Goal: Navigation & Orientation: Find specific page/section

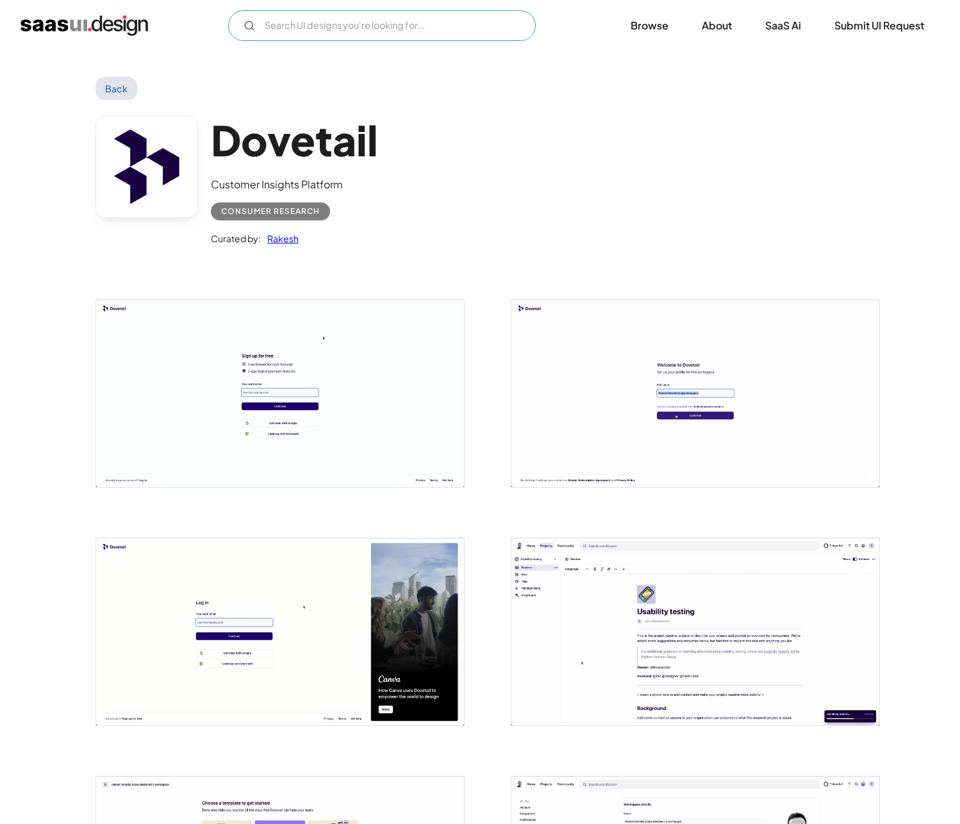
click at [287, 22] on input "Email Form" at bounding box center [382, 25] width 308 height 31
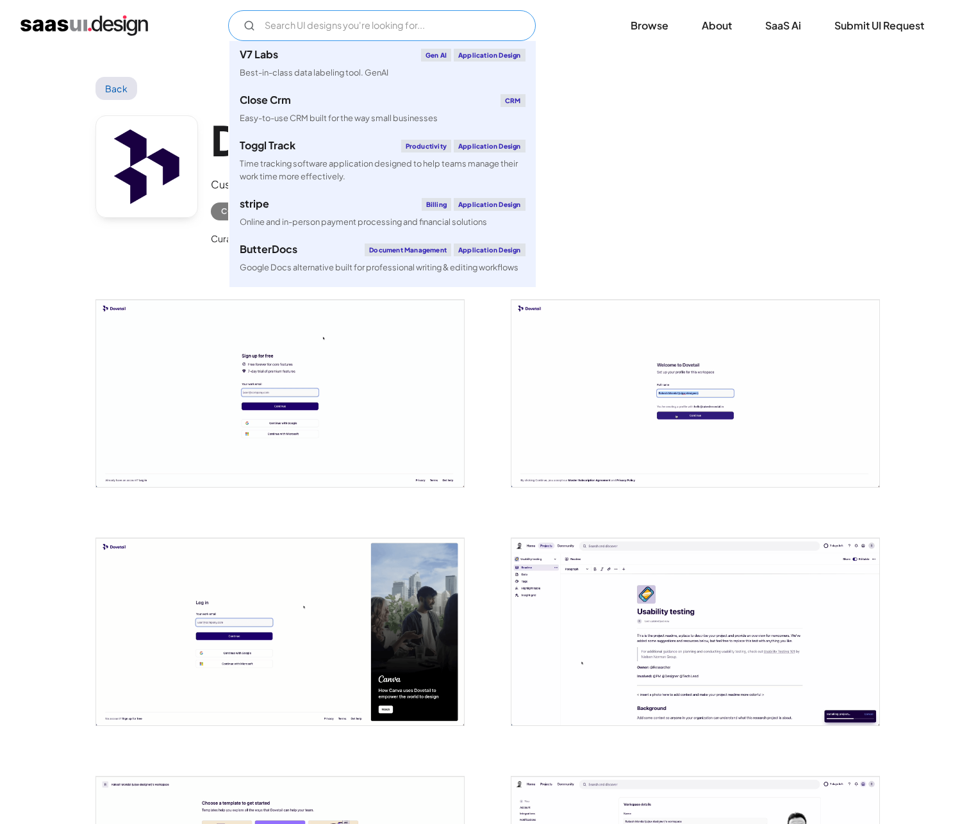
click at [287, 22] on input "Email Form" at bounding box center [382, 25] width 308 height 31
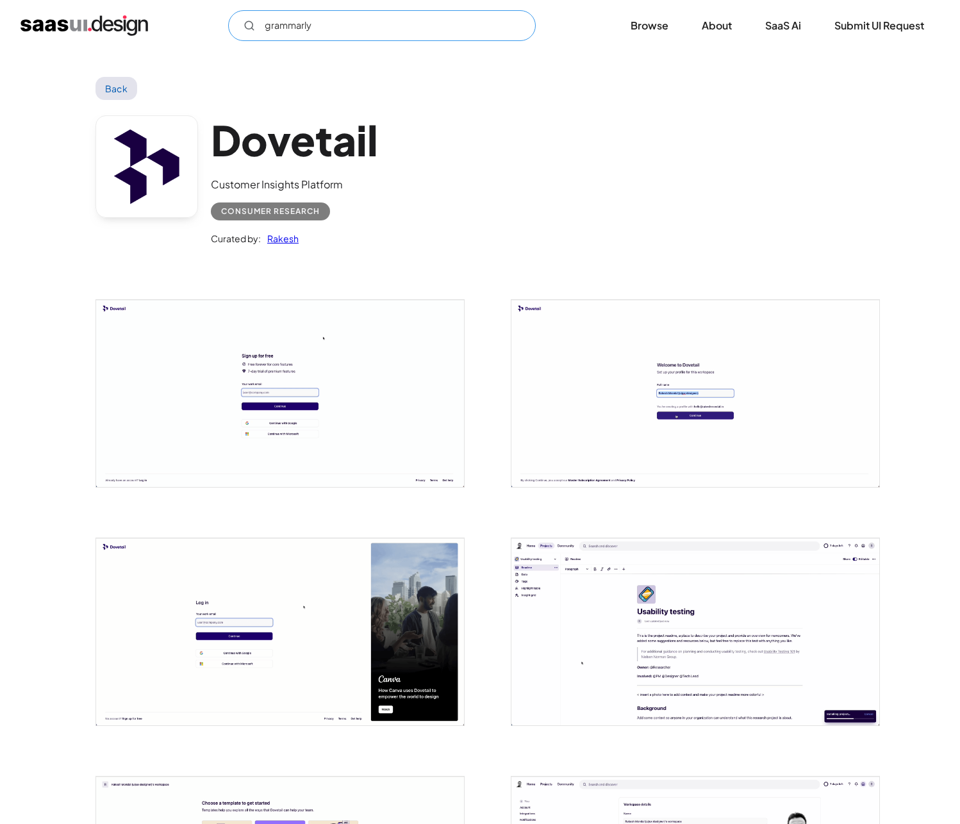
click at [330, 27] on input "grammarly" at bounding box center [382, 25] width 308 height 31
type input "grammarly"
click at [80, 28] on img "home" at bounding box center [85, 25] width 128 height 21
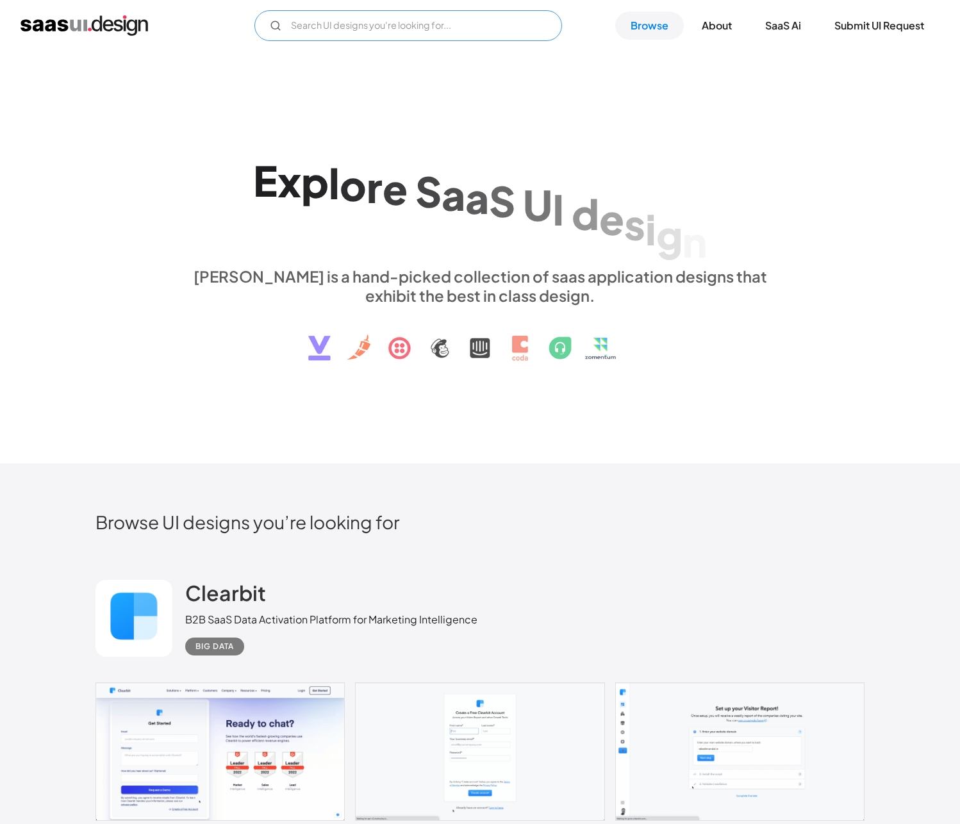
click at [323, 31] on input "Email Form" at bounding box center [408, 25] width 308 height 31
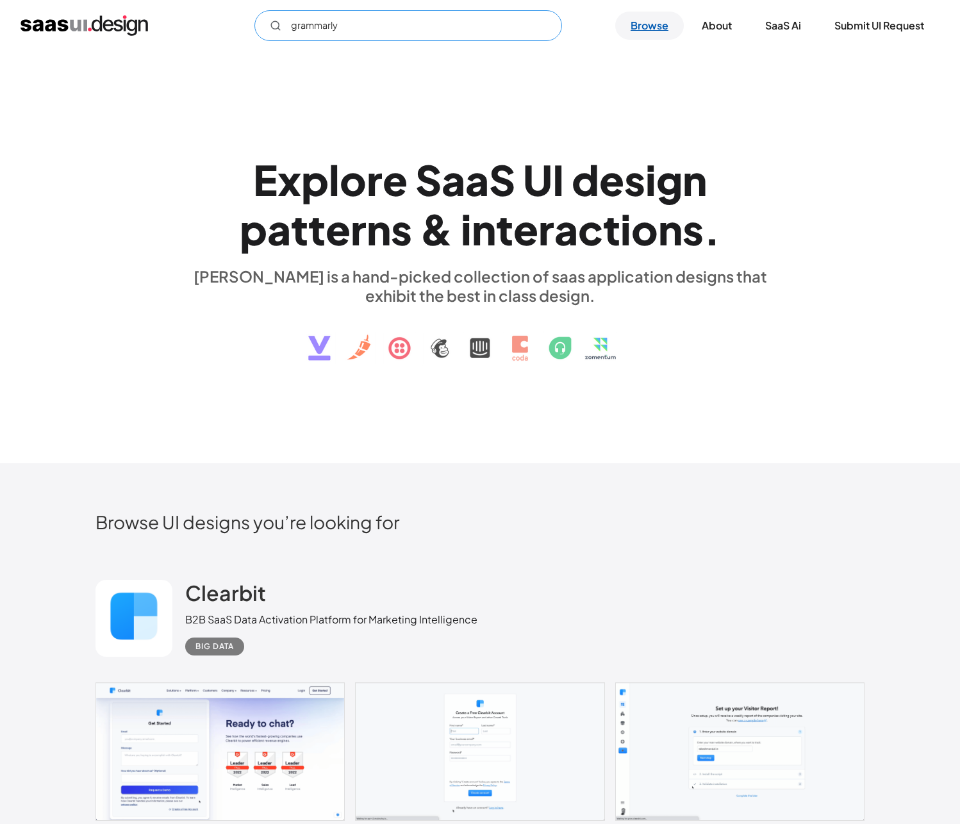
type input "grammarly"
click at [648, 27] on link "Browse" at bounding box center [649, 26] width 69 height 28
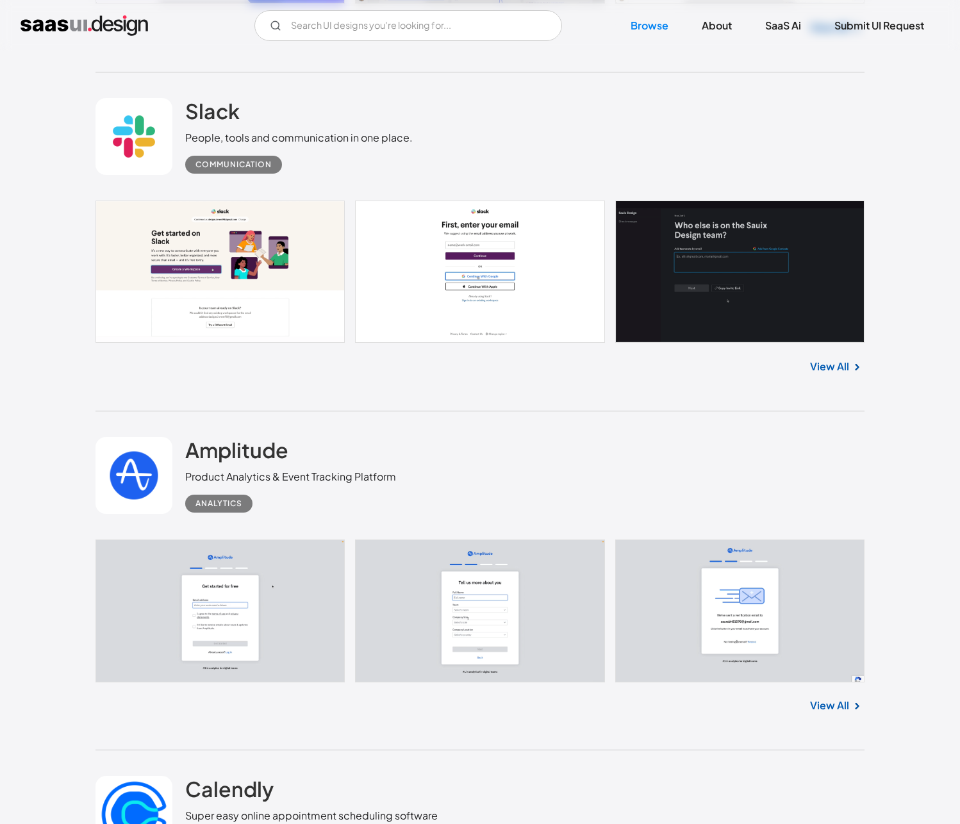
scroll to position [11253, 0]
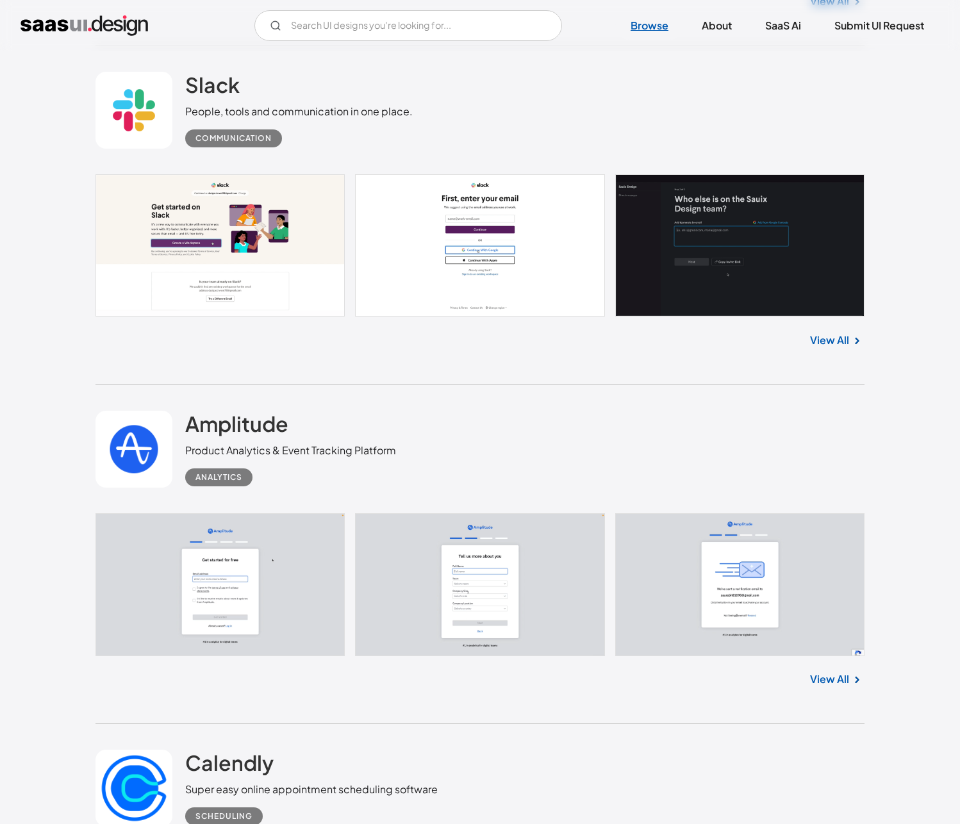
click at [649, 28] on link "Browse" at bounding box center [649, 26] width 69 height 28
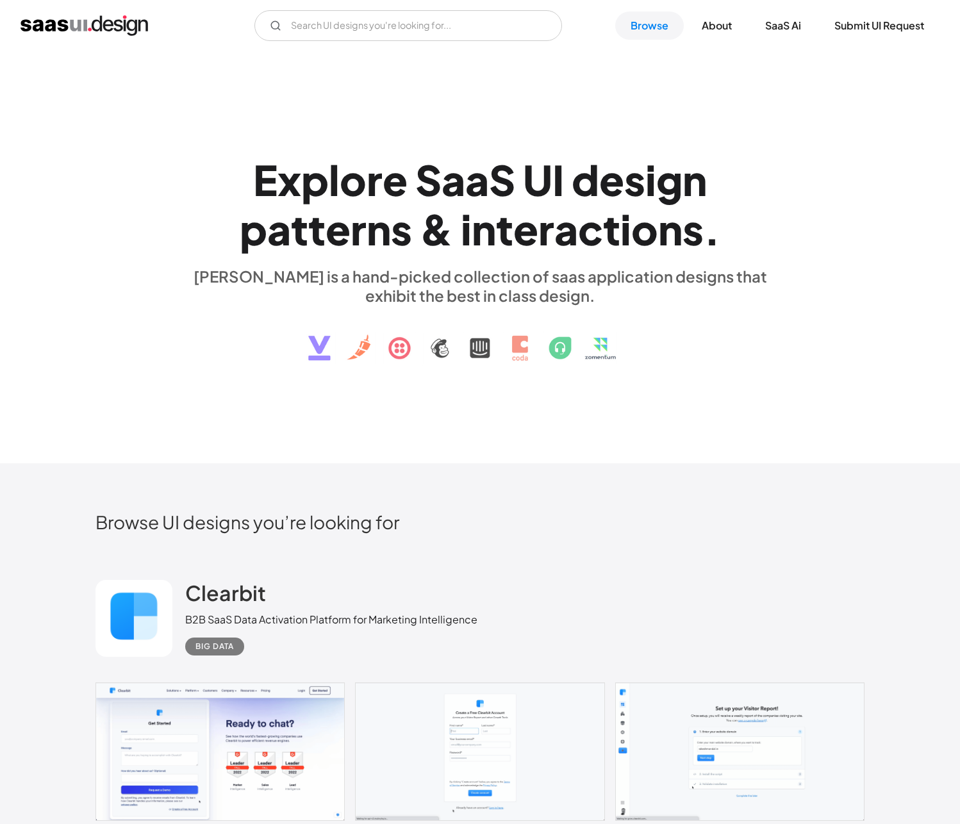
click at [72, 23] on img "home" at bounding box center [85, 25] width 128 height 21
